Goal: Task Accomplishment & Management: Use online tool/utility

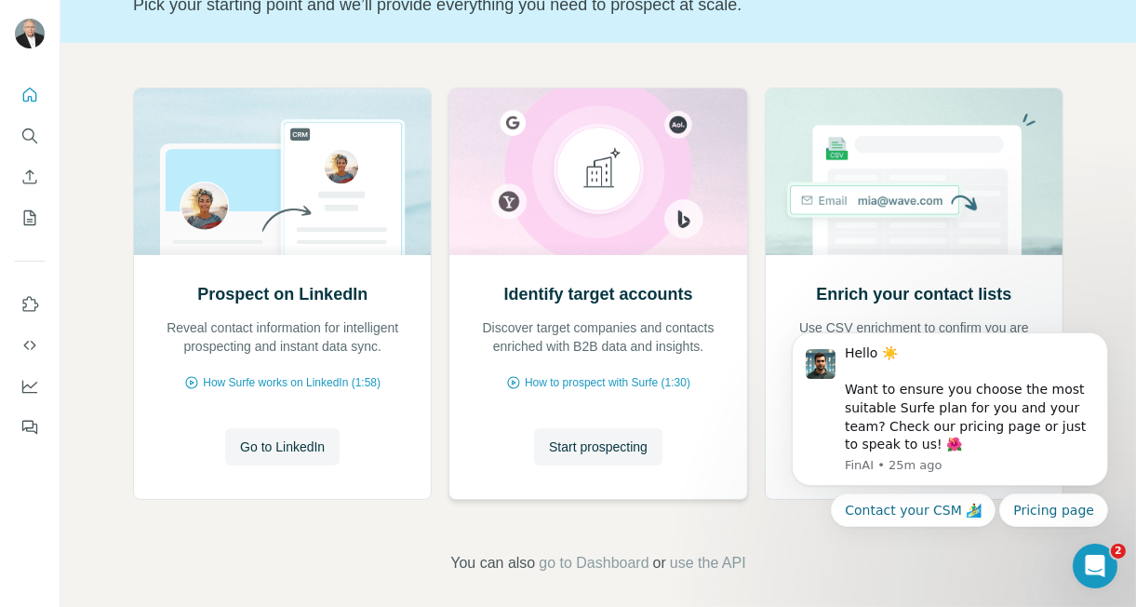
scroll to position [154, 0]
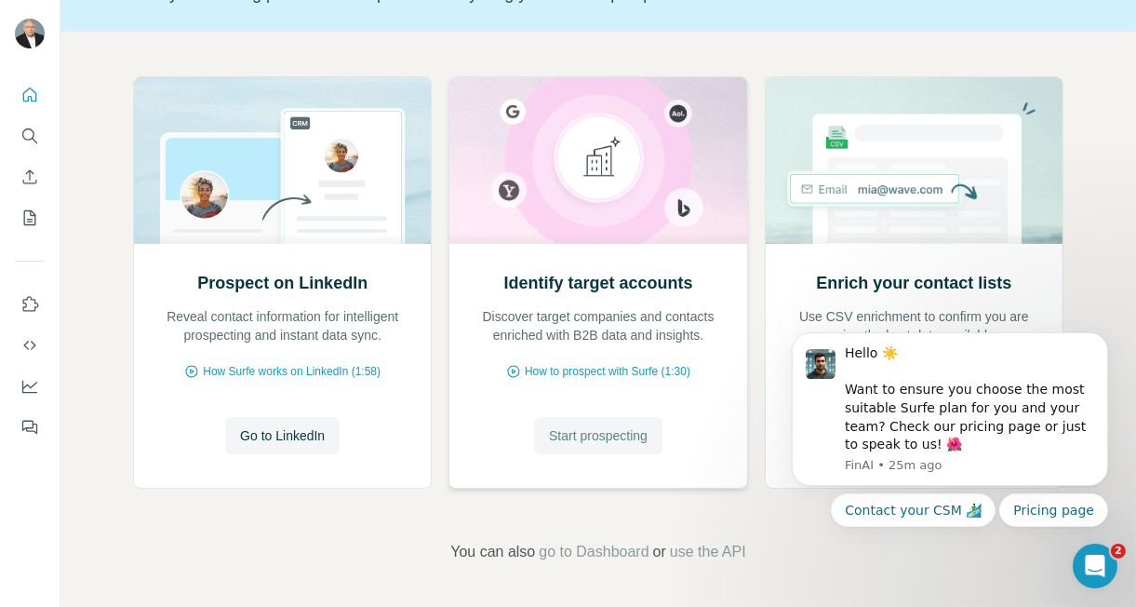
click at [629, 442] on span "Start prospecting" at bounding box center [598, 435] width 99 height 19
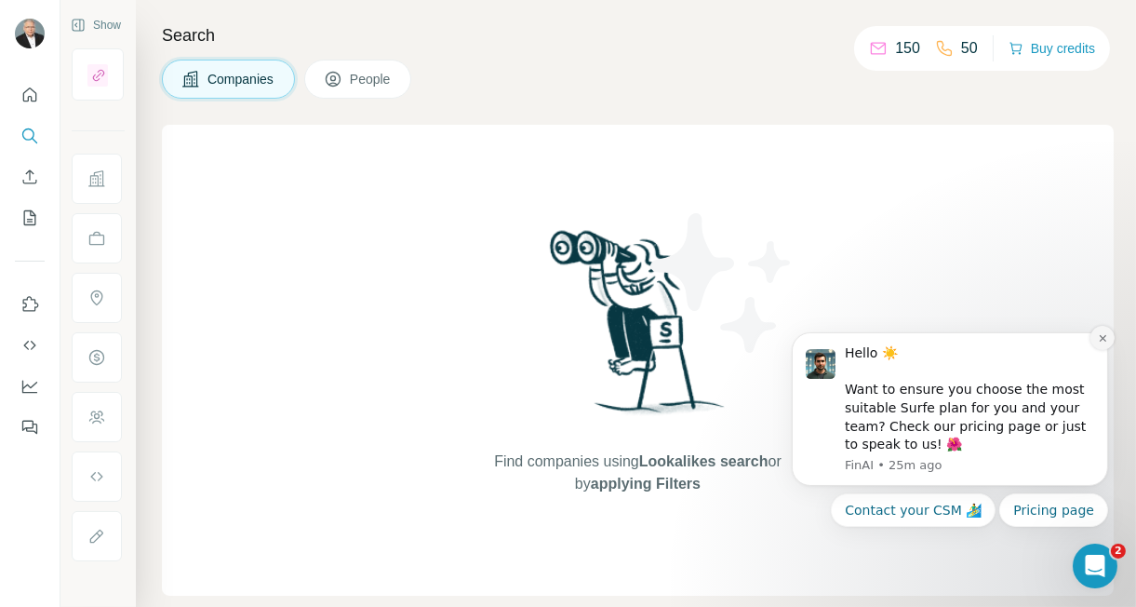
click at [1102, 336] on icon "Dismiss notification" at bounding box center [1102, 337] width 10 height 10
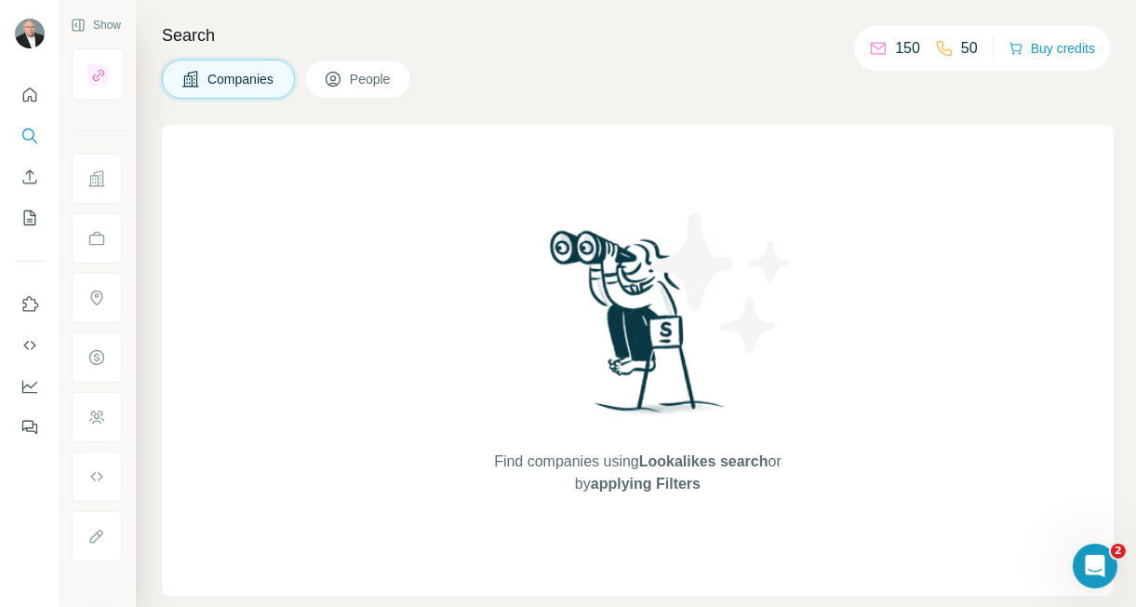
click at [266, 74] on span "Companies" at bounding box center [242, 79] width 68 height 19
click at [32, 391] on icon "Dashboard" at bounding box center [29, 387] width 15 height 13
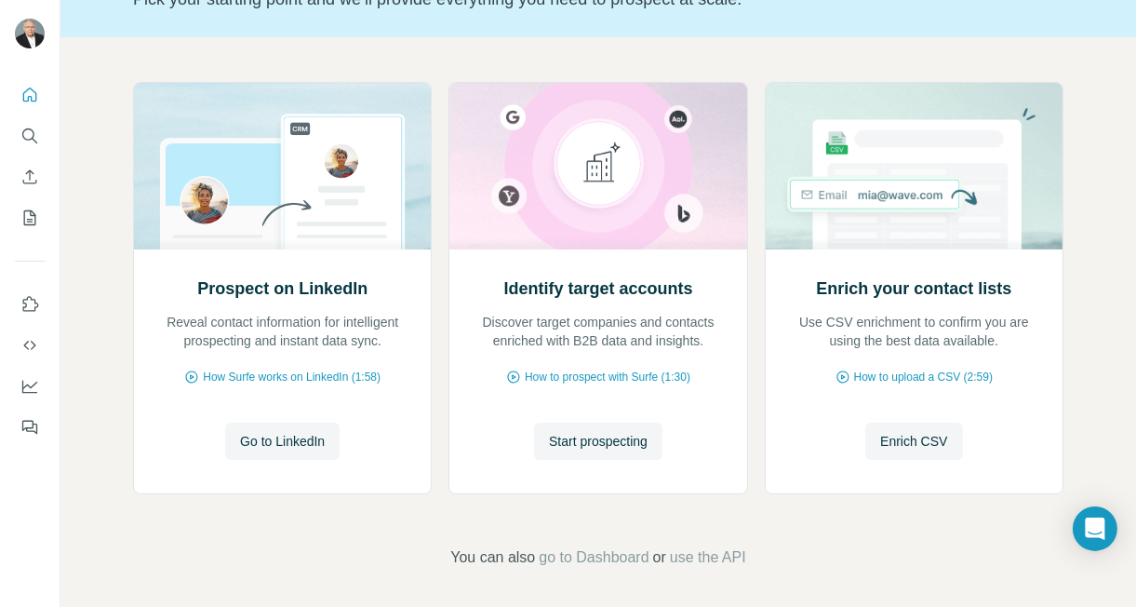
scroll to position [154, 0]
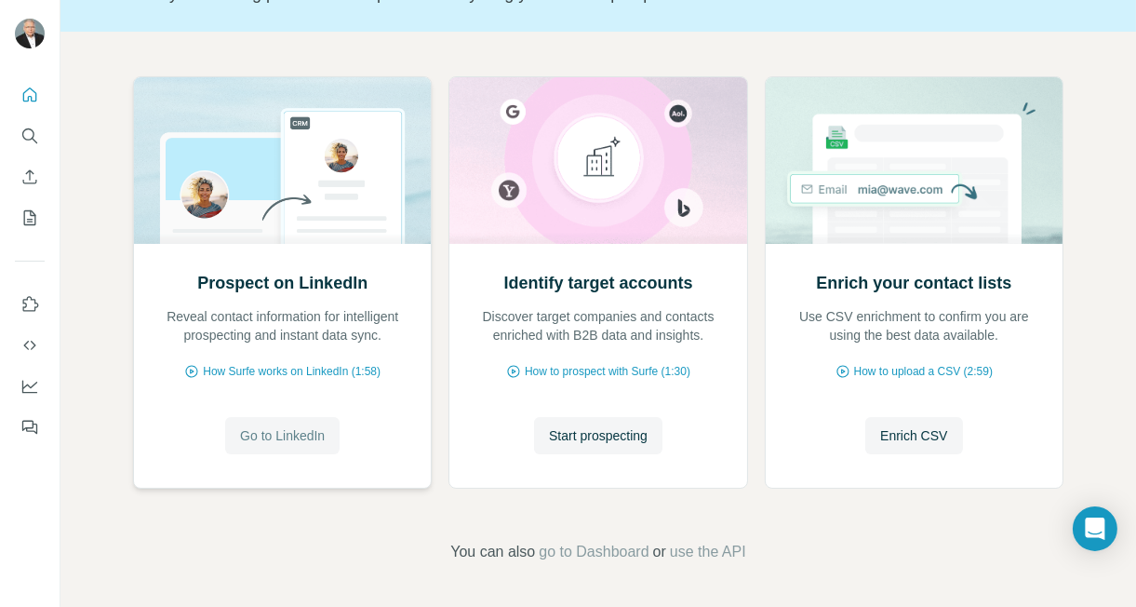
click at [273, 442] on span "Go to LinkedIn" at bounding box center [282, 435] width 85 height 19
